Goal: Information Seeking & Learning: Learn about a topic

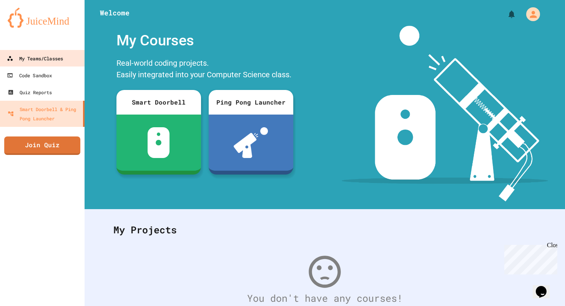
click at [54, 59] on div "My Teams/Classes" at bounding box center [35, 59] width 56 height 10
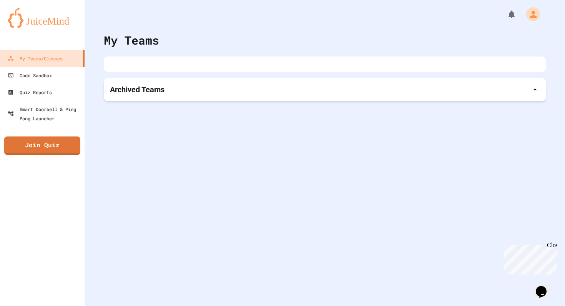
click at [206, 88] on div "Archived Teams" at bounding box center [325, 89] width 430 height 11
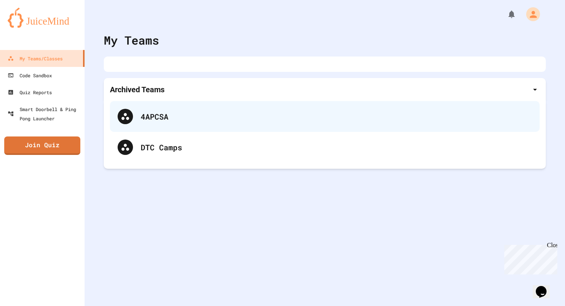
click at [161, 125] on div "4APCSA" at bounding box center [325, 116] width 430 height 31
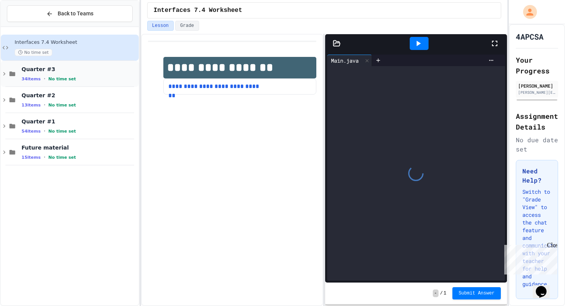
click at [4, 73] on icon at bounding box center [4, 73] width 2 height 3
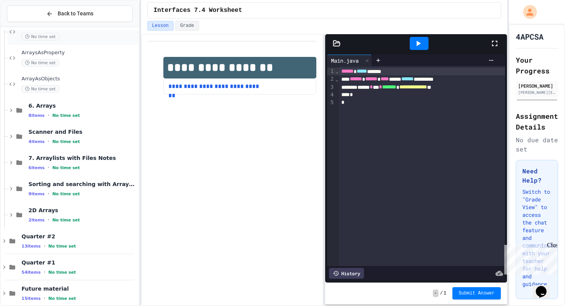
scroll to position [129, 0]
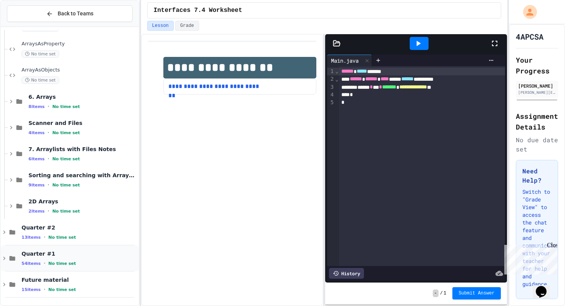
click at [12, 253] on div "Quarter #1 54 items • No time set" at bounding box center [70, 258] width 138 height 26
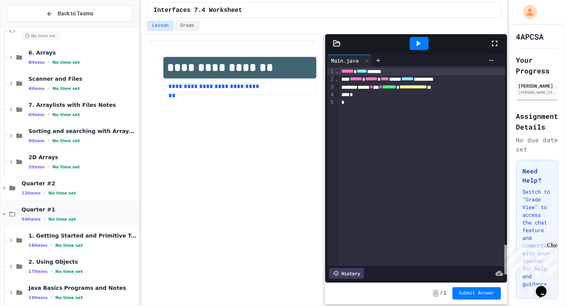
scroll to position [208, 0]
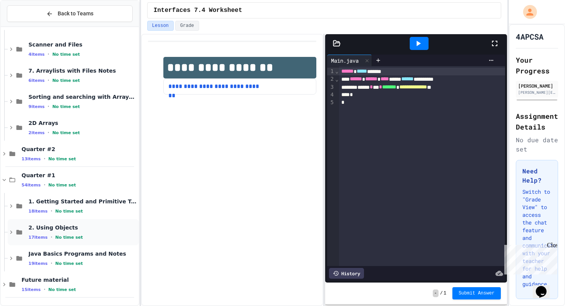
click at [12, 220] on div "2. Using Objects 17 items • No time set" at bounding box center [73, 232] width 131 height 26
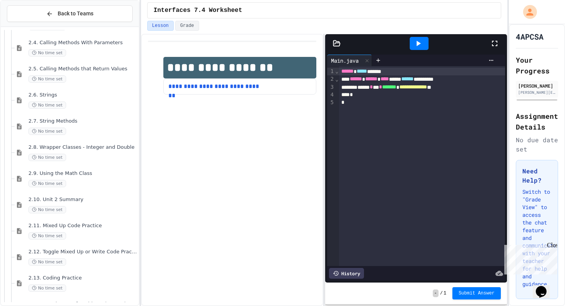
scroll to position [652, 0]
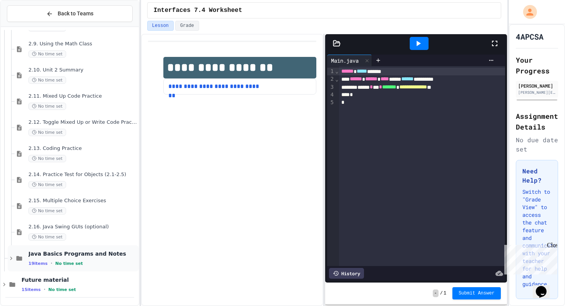
click at [15, 261] on icon at bounding box center [19, 258] width 9 height 7
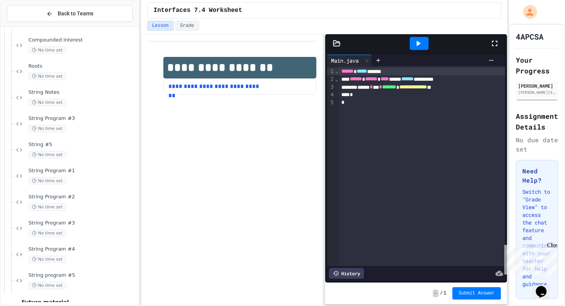
scroll to position [1149, 0]
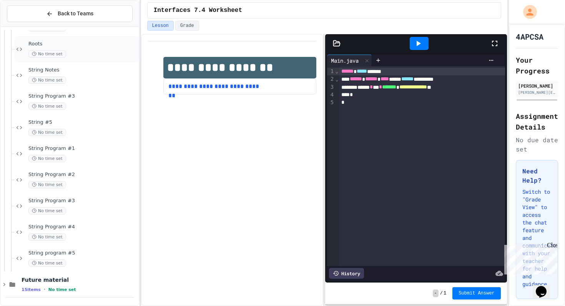
click at [40, 45] on span "Roots" at bounding box center [82, 44] width 109 height 7
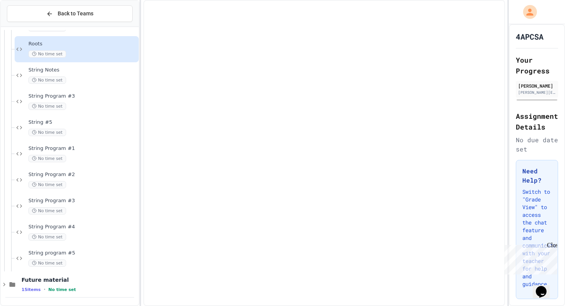
scroll to position [1140, 0]
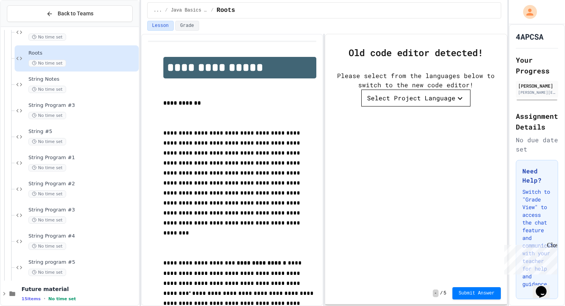
click at [423, 102] on div "Select Project Language" at bounding box center [411, 97] width 88 height 9
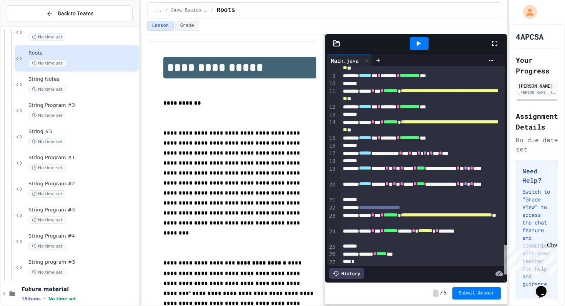
scroll to position [75, 0]
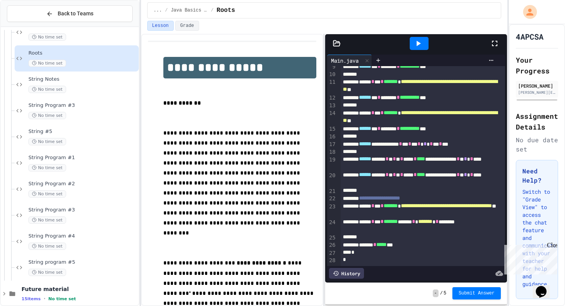
click at [411, 176] on div "**********" at bounding box center [423, 179] width 164 height 16
click at [424, 166] on div "**********" at bounding box center [423, 163] width 164 height 16
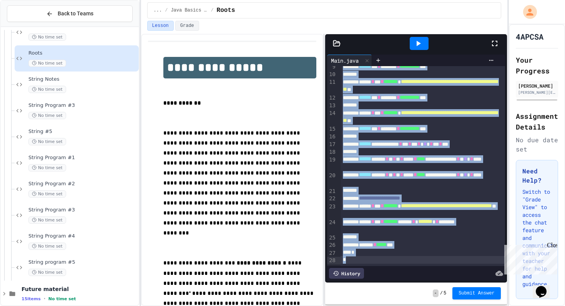
click at [457, 188] on div at bounding box center [423, 191] width 164 height 8
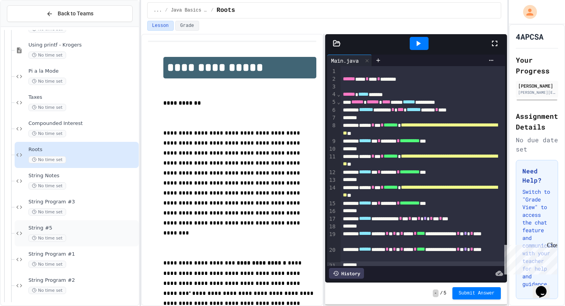
scroll to position [1014, 0]
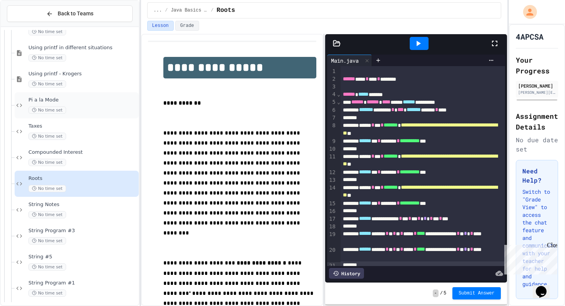
click at [65, 101] on span "Pi a la Mode" at bounding box center [82, 100] width 109 height 7
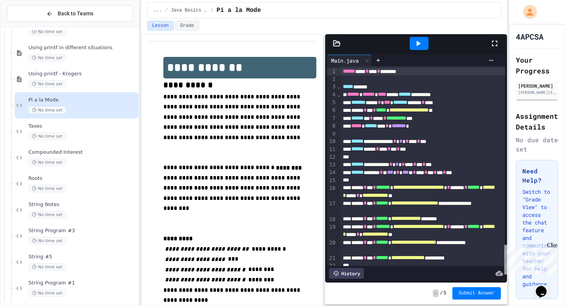
click at [385, 208] on div "**********" at bounding box center [423, 207] width 164 height 15
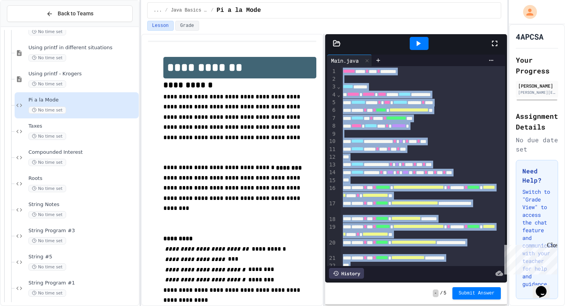
copy div "**********"
click at [65, 149] on span "Compounded Interest" at bounding box center [82, 152] width 109 height 7
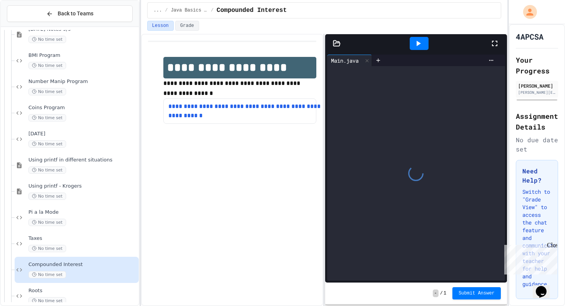
scroll to position [899, 0]
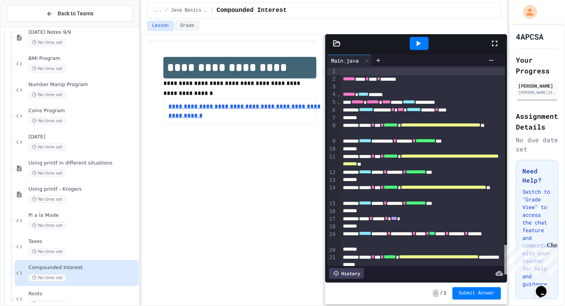
click at [195, 106] on link "**********" at bounding box center [250, 111] width 165 height 18
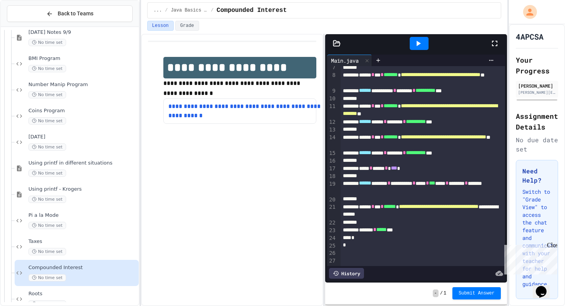
click at [399, 129] on div at bounding box center [423, 130] width 164 height 8
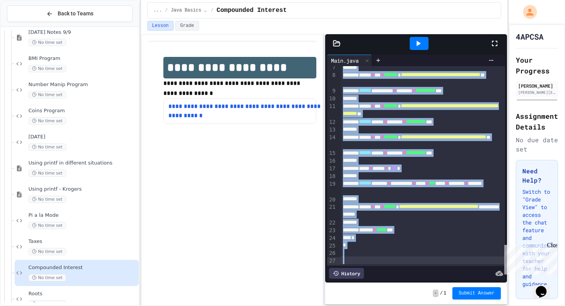
copy div "**********"
click at [374, 116] on span "**********" at bounding box center [420, 109] width 155 height 13
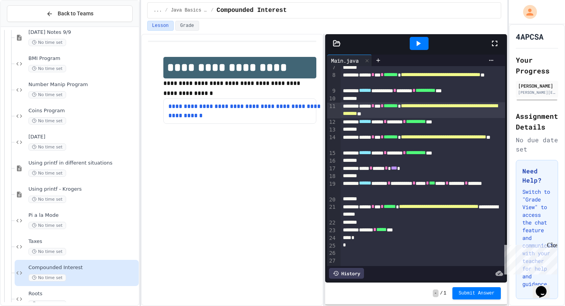
click at [416, 48] on div at bounding box center [419, 43] width 19 height 13
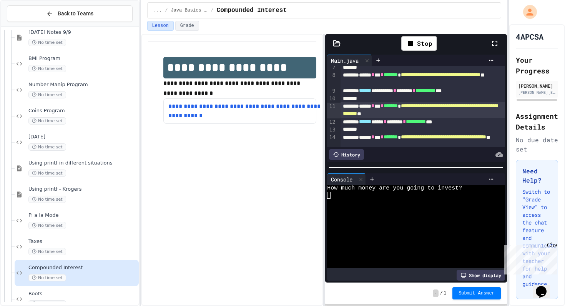
click at [379, 203] on div at bounding box center [412, 202] width 170 height 7
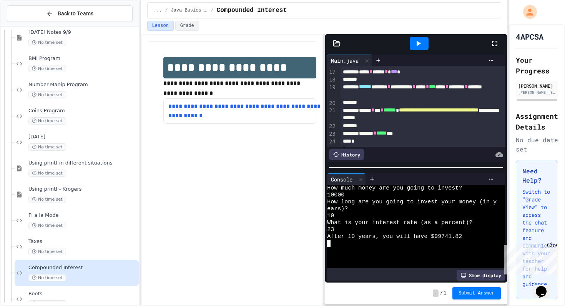
scroll to position [169, 0]
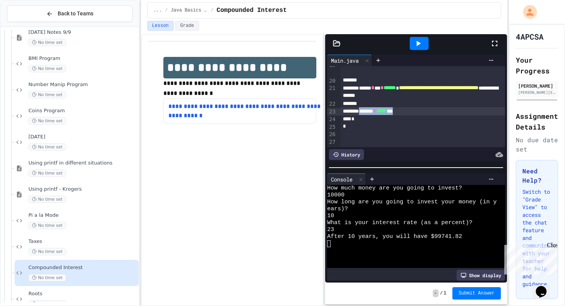
drag, startPoint x: 423, startPoint y: 110, endPoint x: 368, endPoint y: 110, distance: 54.6
click at [368, 110] on div "******* * ***** ***" at bounding box center [423, 111] width 164 height 8
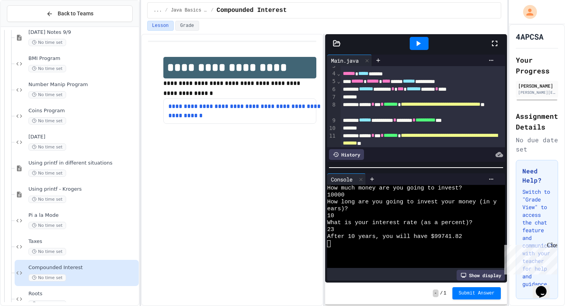
scroll to position [0, 0]
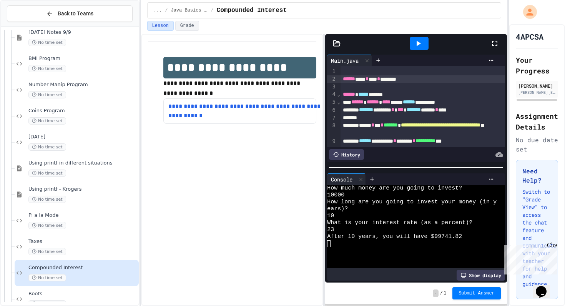
click at [422, 80] on div "****** **** * **** * ********" at bounding box center [423, 79] width 164 height 8
click at [343, 80] on span "******" at bounding box center [349, 78] width 12 height 5
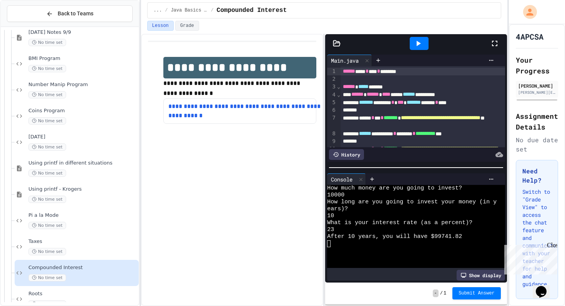
click at [420, 72] on div "****** **** * **** * ********" at bounding box center [423, 72] width 164 height 8
click at [394, 101] on span "*" at bounding box center [392, 102] width 3 height 5
click at [402, 73] on div "****** **** * **** * **" at bounding box center [423, 72] width 164 height 8
click at [408, 81] on div at bounding box center [423, 79] width 164 height 8
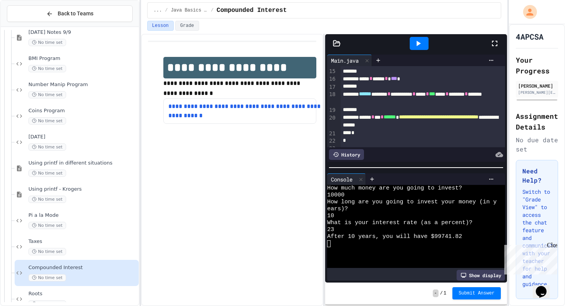
scroll to position [146, 0]
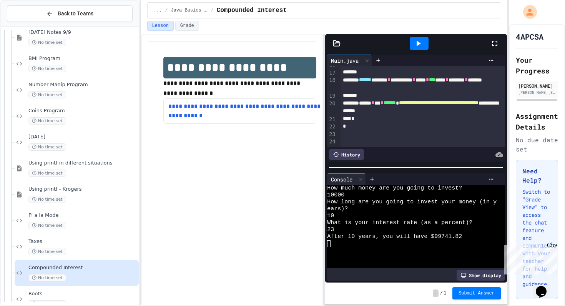
click at [424, 42] on div at bounding box center [419, 43] width 19 height 13
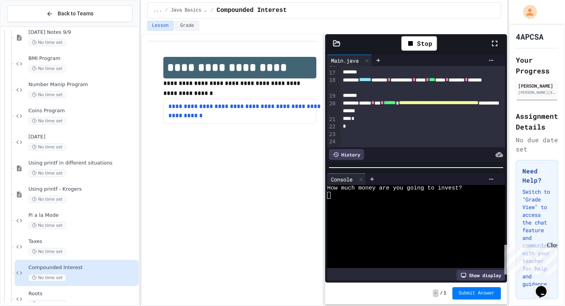
click at [421, 200] on div at bounding box center [412, 202] width 170 height 7
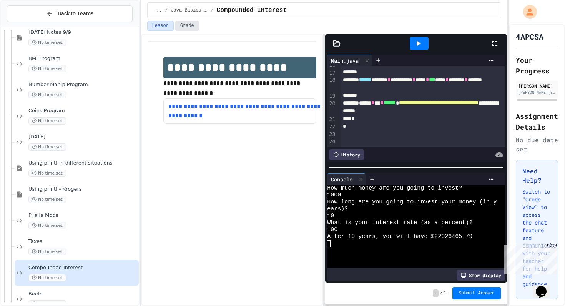
click at [187, 24] on button "Grade" at bounding box center [187, 26] width 24 height 10
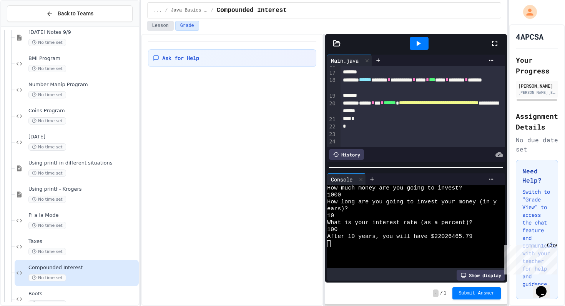
click at [170, 25] on button "Lesson" at bounding box center [160, 26] width 27 height 10
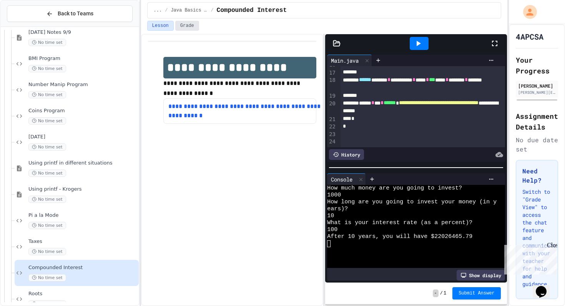
click at [182, 26] on button "Grade" at bounding box center [187, 26] width 24 height 10
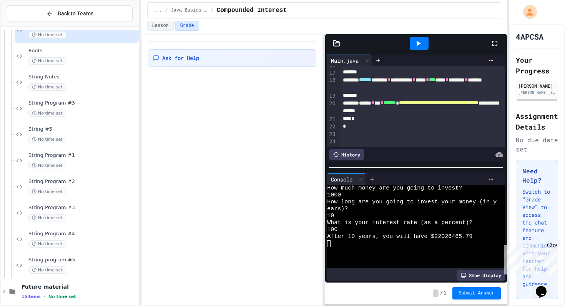
scroll to position [1144, 0]
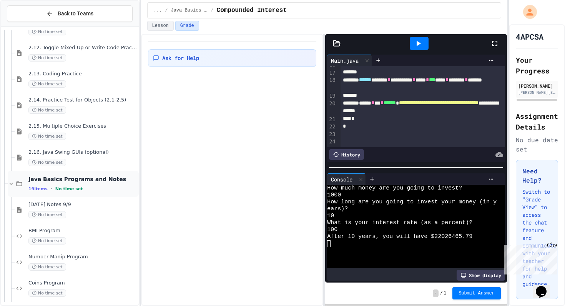
click at [13, 184] on icon at bounding box center [11, 183] width 7 height 7
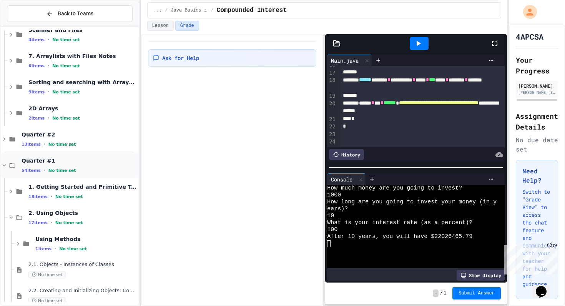
click at [21, 165] on div "Quarter #1 54 items • No time set" at bounding box center [70, 165] width 138 height 26
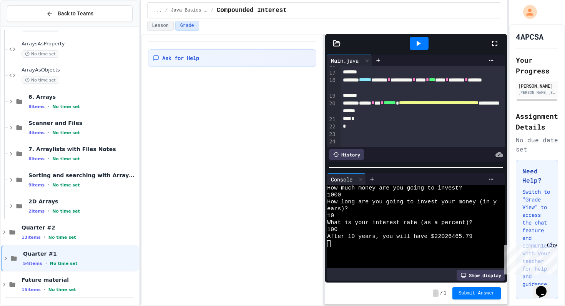
scroll to position [120, 0]
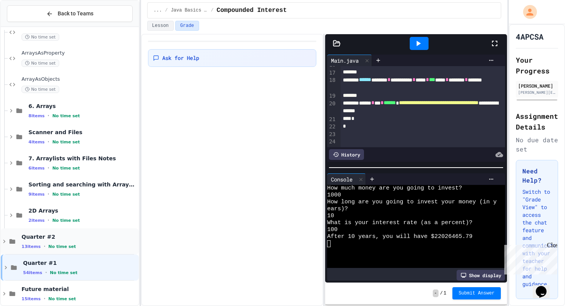
click at [13, 243] on icon at bounding box center [13, 241] width 6 height 5
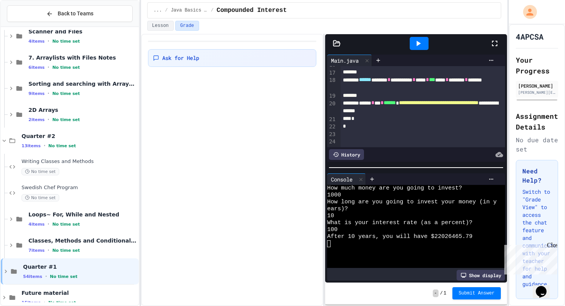
scroll to position [234, 0]
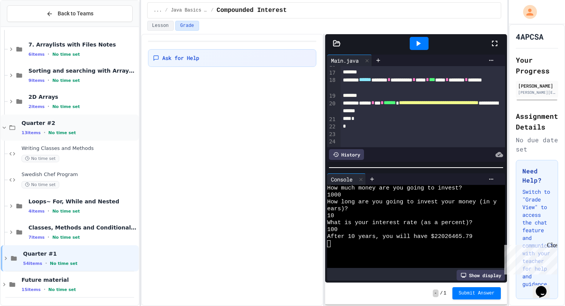
click at [12, 121] on div "Quarter #2 13 items • No time set" at bounding box center [70, 128] width 138 height 26
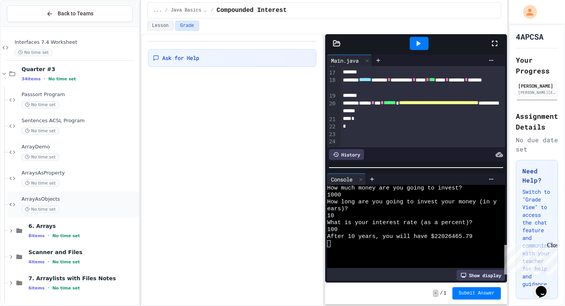
scroll to position [2, 0]
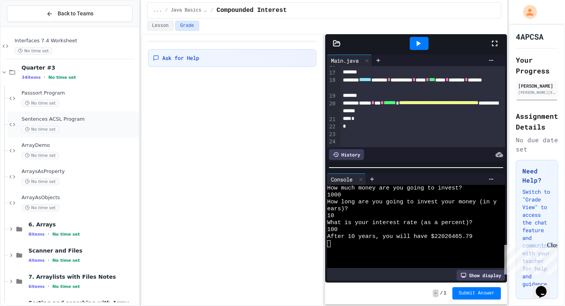
click at [95, 125] on div "Sentences ACSL Program No time set" at bounding box center [80, 124] width 116 height 17
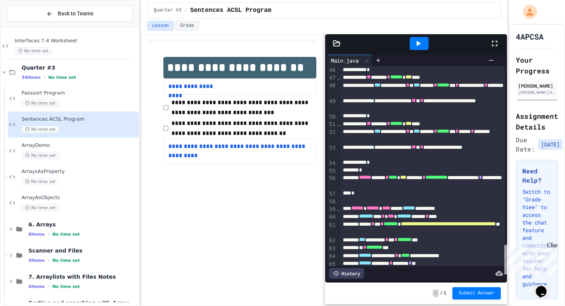
scroll to position [597, 0]
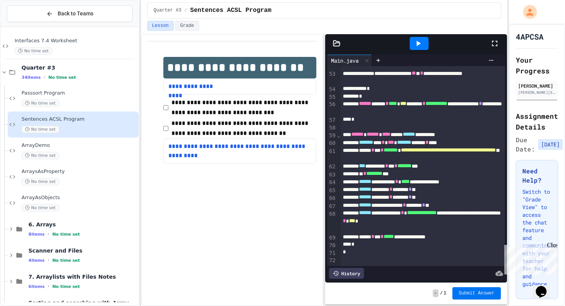
drag, startPoint x: 470, startPoint y: 291, endPoint x: 442, endPoint y: 226, distance: 70.8
click at [442, 226] on div "**********" at bounding box center [416, 169] width 182 height 271
click at [370, 182] on span "******" at bounding box center [365, 181] width 12 height 5
click at [421, 52] on div at bounding box center [419, 43] width 27 height 21
click at [417, 37] on div at bounding box center [419, 43] width 19 height 13
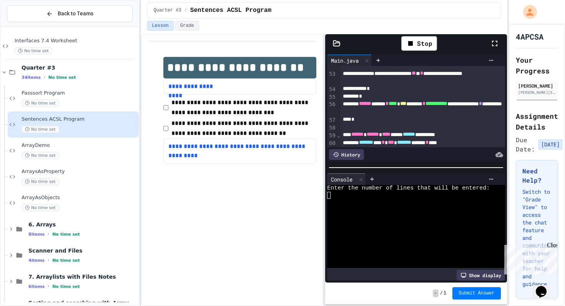
click at [364, 197] on div at bounding box center [412, 195] width 170 height 7
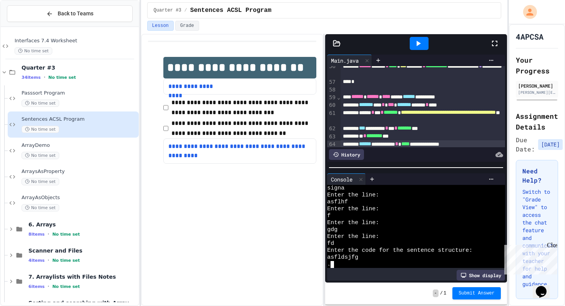
scroll to position [716, 0]
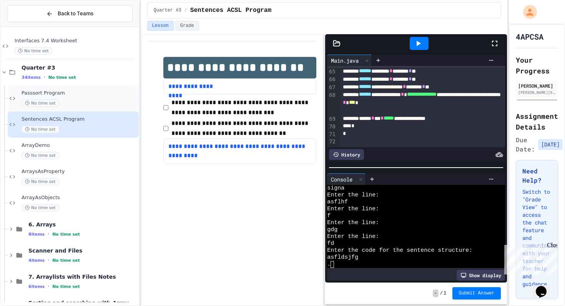
click at [83, 89] on div "Passsort Program No time set" at bounding box center [73, 98] width 131 height 26
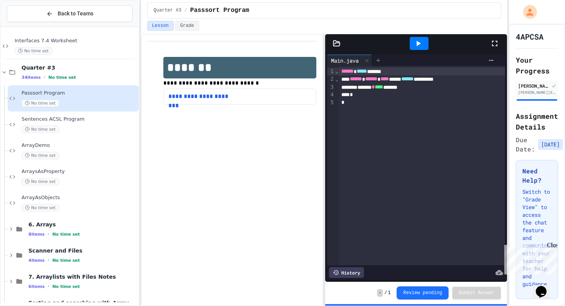
click at [379, 60] on icon at bounding box center [378, 59] width 3 height 3
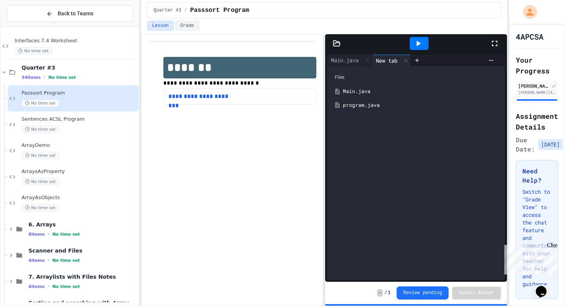
click at [363, 107] on div "program.java" at bounding box center [422, 106] width 158 height 8
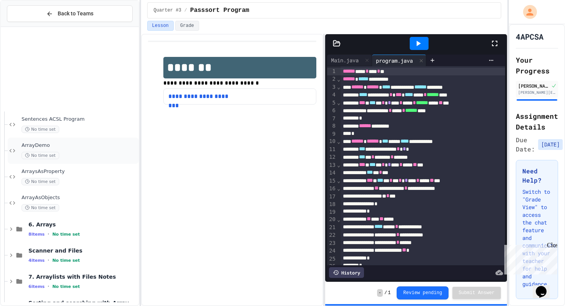
scroll to position [129, 0]
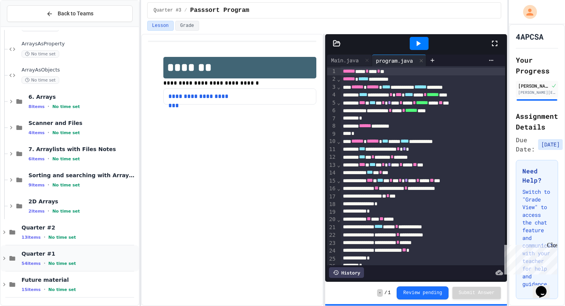
click at [41, 251] on span "Quarter #1" at bounding box center [80, 253] width 116 height 7
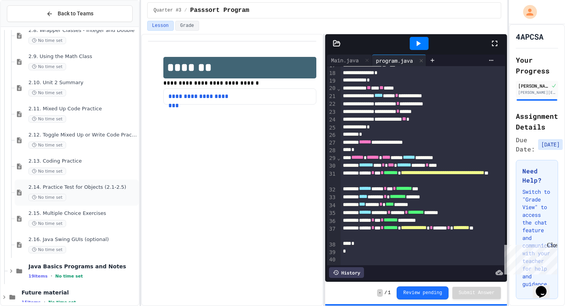
scroll to position [652, 0]
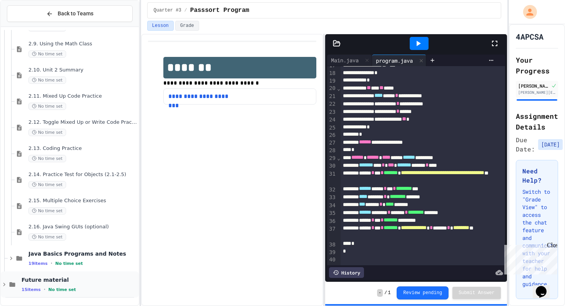
click at [38, 281] on span "Future material" at bounding box center [80, 279] width 116 height 7
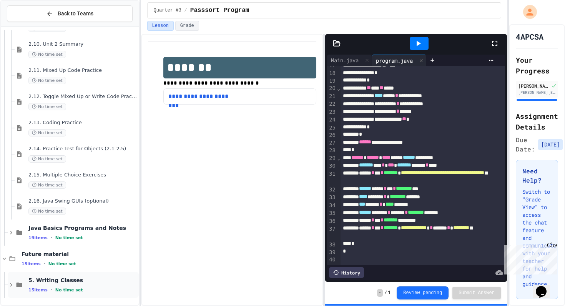
click at [40, 277] on span "5. Writing Classes" at bounding box center [82, 280] width 109 height 7
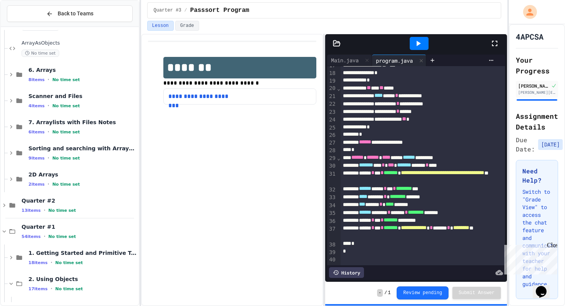
scroll to position [0, 0]
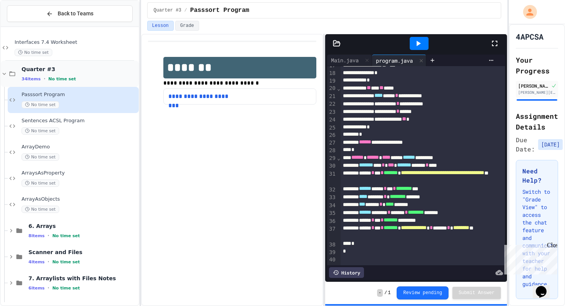
click at [45, 72] on span "Quarter #3" at bounding box center [80, 69] width 116 height 7
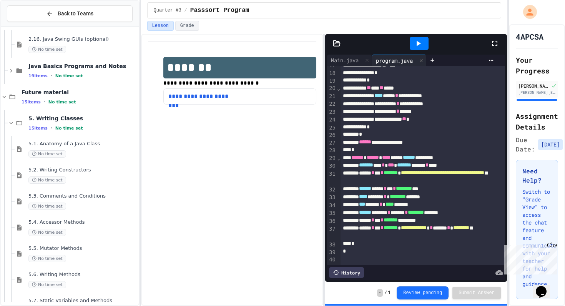
scroll to position [579, 0]
click at [59, 81] on div "Java Basics Programs and Notes 19 items • No time set" at bounding box center [73, 70] width 131 height 26
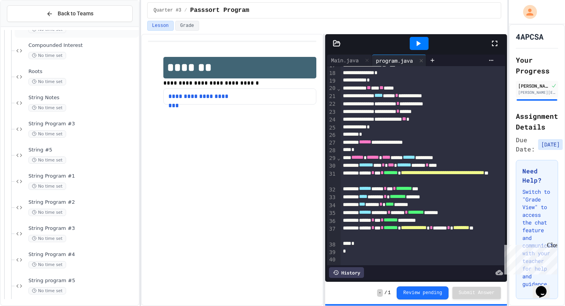
scroll to position [871, 0]
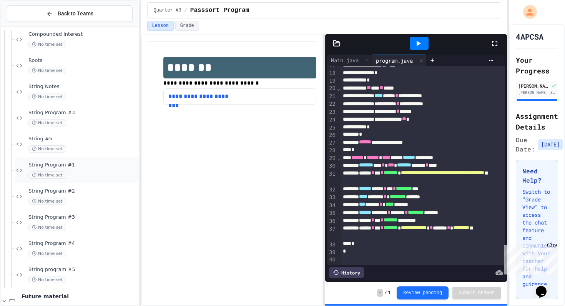
click at [75, 163] on span "String Program #1" at bounding box center [82, 165] width 109 height 7
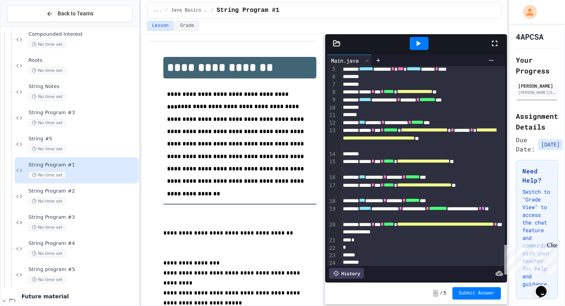
scroll to position [36, 0]
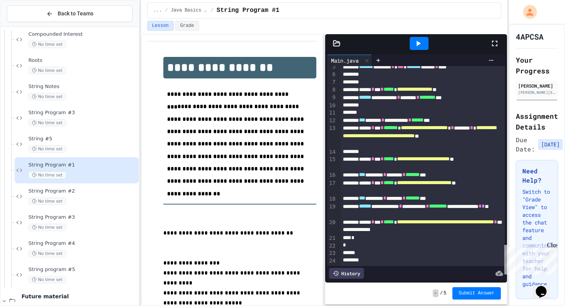
click at [435, 110] on div at bounding box center [423, 113] width 164 height 8
click at [348, 271] on div "History" at bounding box center [346, 273] width 35 height 11
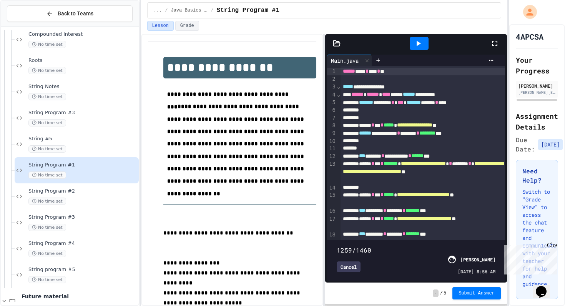
drag, startPoint x: 333, startPoint y: 242, endPoint x: 474, endPoint y: 236, distance: 141.2
click at [337, 246] on span at bounding box center [337, 246] width 0 height 0
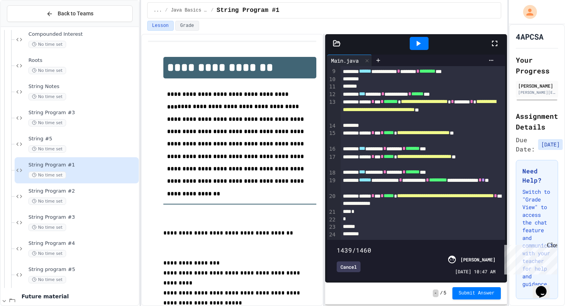
type input "****"
drag, startPoint x: 476, startPoint y: 239, endPoint x: 505, endPoint y: 236, distance: 28.6
click at [504, 240] on div "1460/1460 Cancel [PERSON_NAME] [DATE] 10:58 AM" at bounding box center [416, 260] width 178 height 41
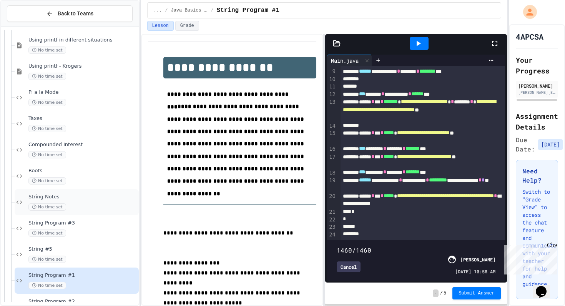
scroll to position [754, 0]
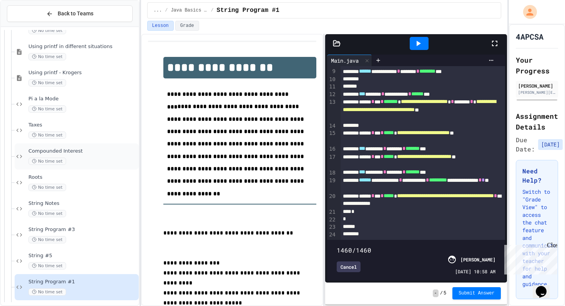
click at [59, 169] on div "Compounded Interest No time set" at bounding box center [77, 156] width 124 height 26
